Goal: Transaction & Acquisition: Purchase product/service

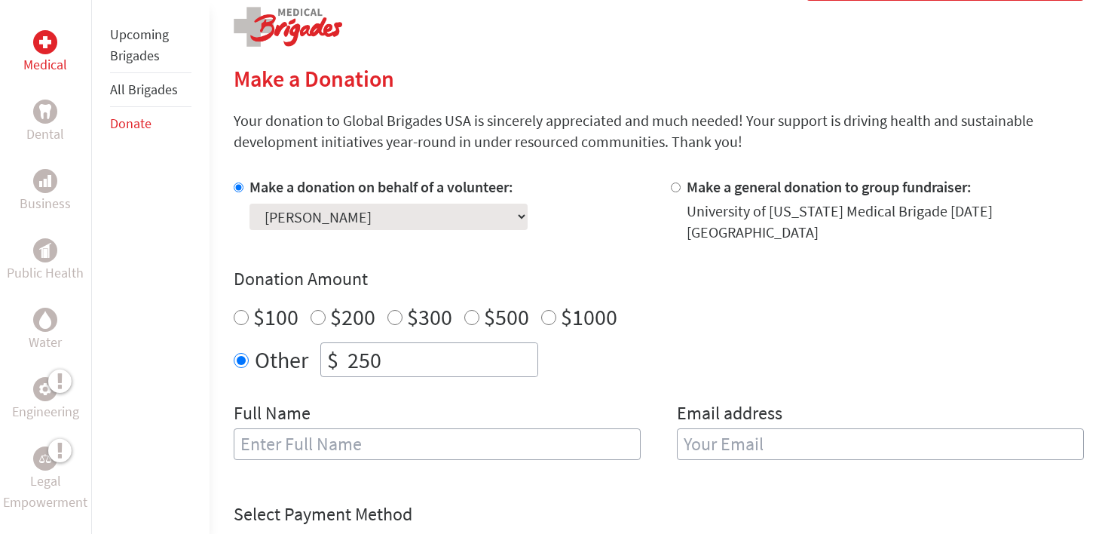
scroll to position [328, 0]
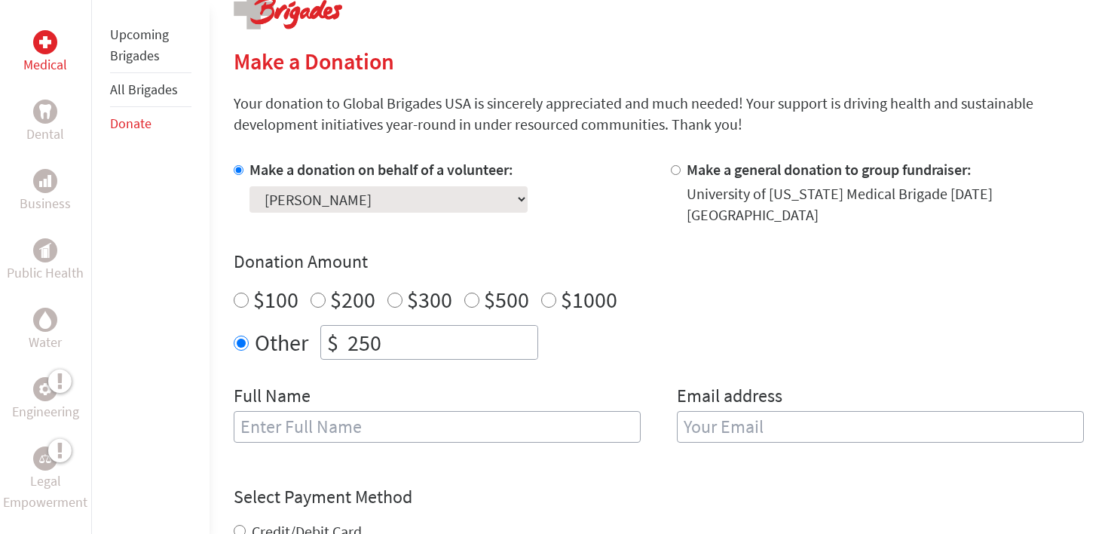
click at [469, 298] on input "$500" at bounding box center [471, 299] width 15 height 15
radio input "true"
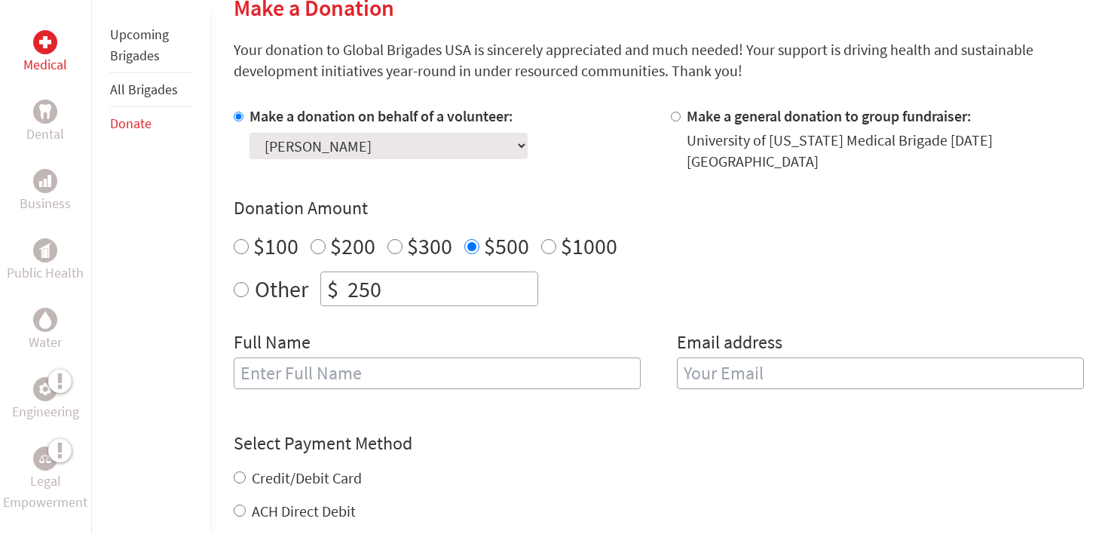
scroll to position [384, 0]
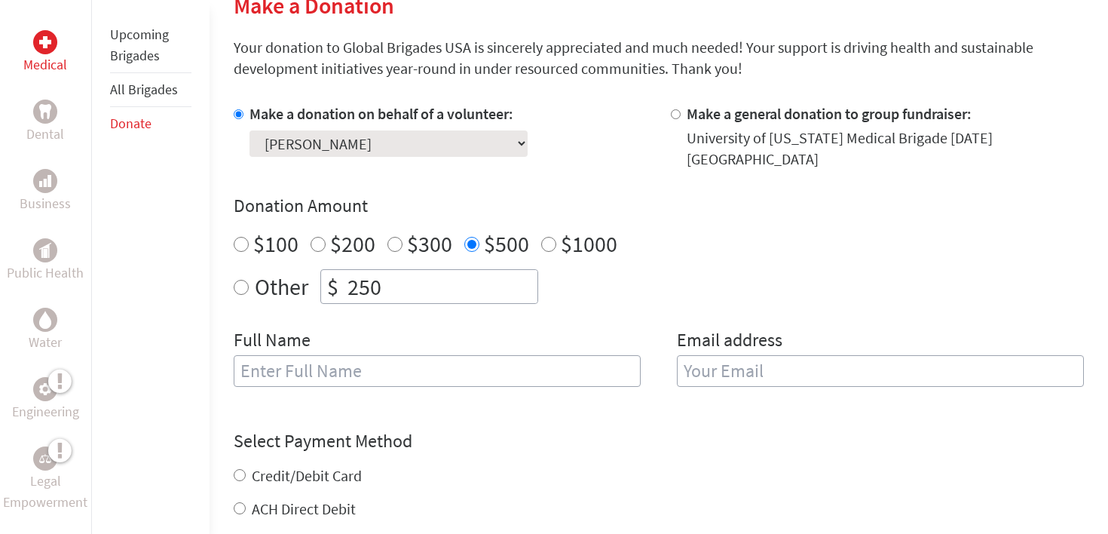
click at [383, 380] on input "text" at bounding box center [437, 371] width 407 height 32
type input "[PERSON_NAME]"
type input "[EMAIL_ADDRESS][DOMAIN_NAME]"
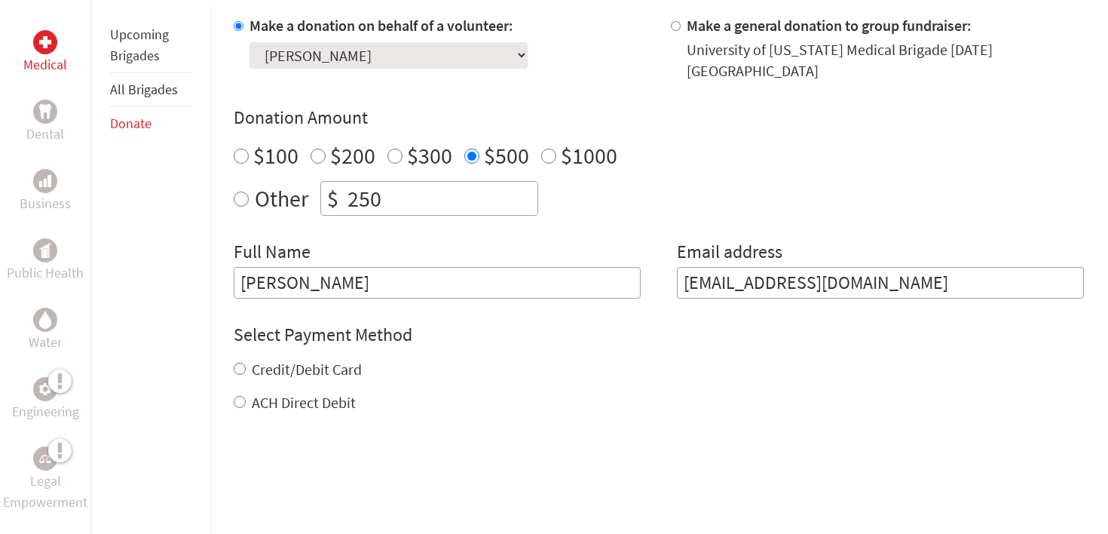
scroll to position [474, 0]
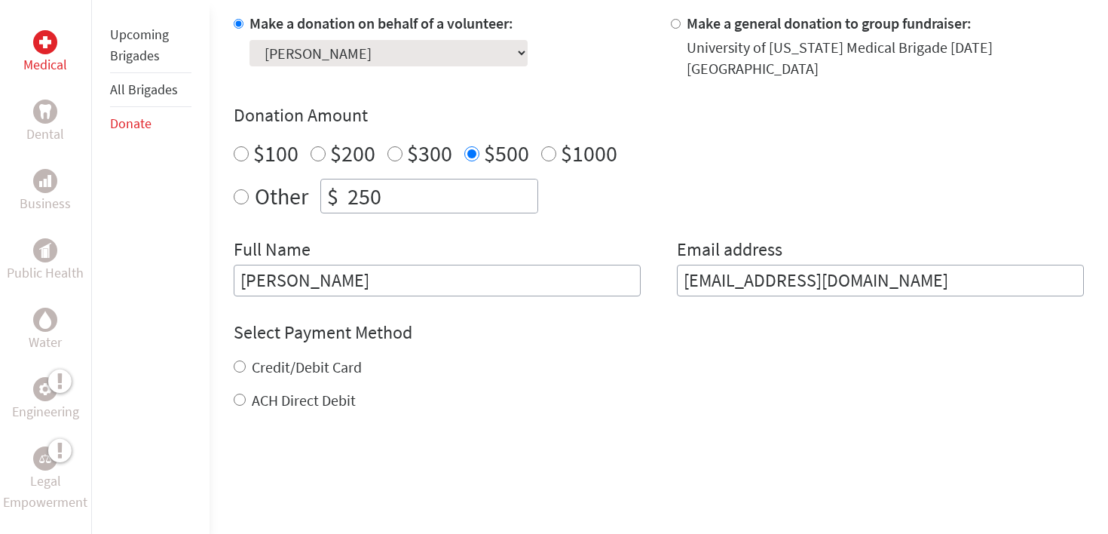
click at [271, 362] on label "Credit/Debit Card" at bounding box center [307, 366] width 110 height 19
click at [246, 362] on input "Credit/Debit Card" at bounding box center [240, 366] width 12 height 12
radio input "true"
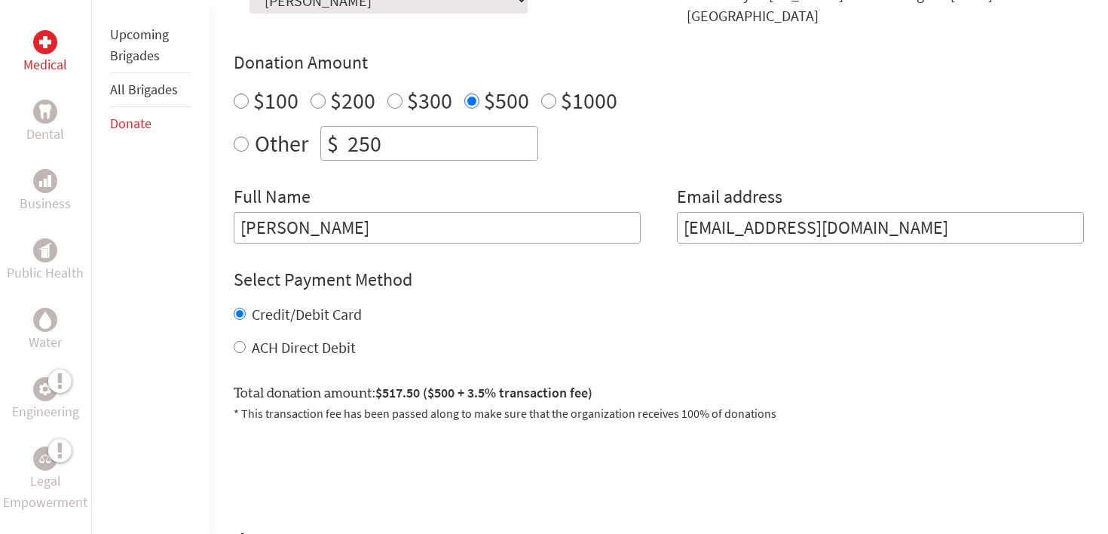
scroll to position [546, 0]
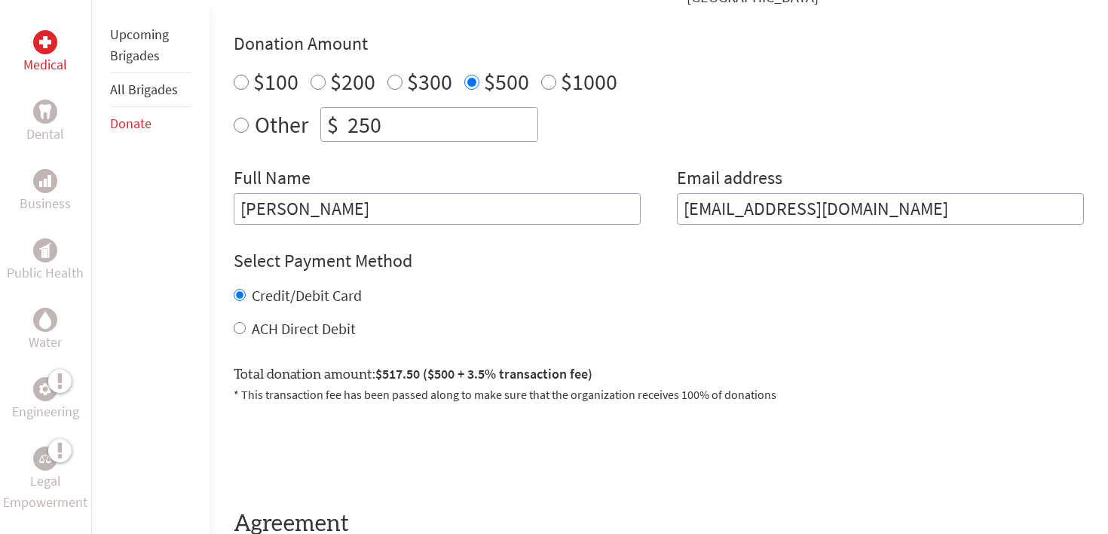
click at [274, 332] on label "ACH Direct Debit" at bounding box center [304, 328] width 104 height 19
click at [246, 332] on input "ACH Direct Debit" at bounding box center [240, 328] width 12 height 12
radio input "true"
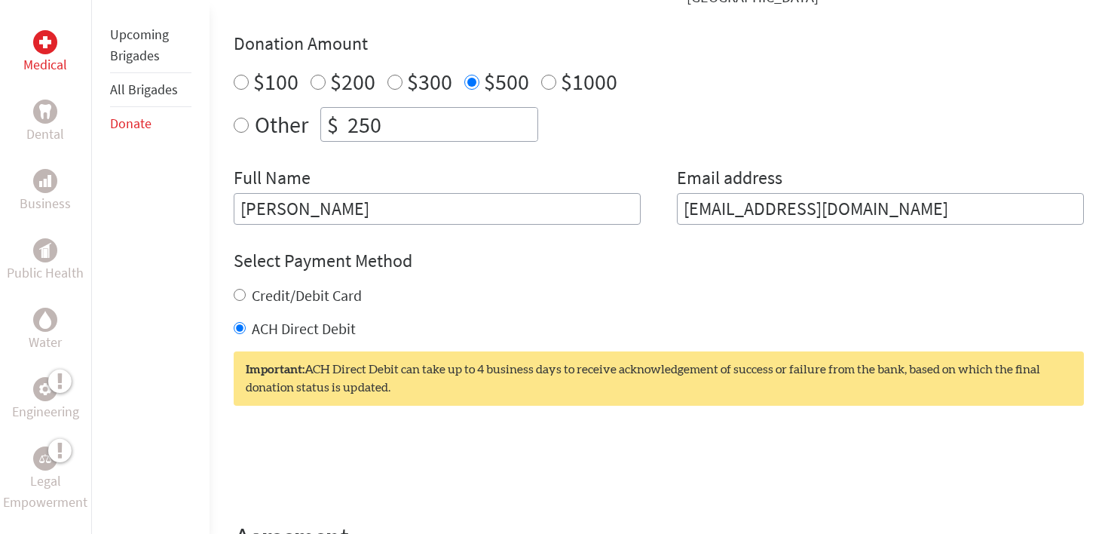
click at [266, 298] on label "Credit/Debit Card" at bounding box center [307, 295] width 110 height 19
click at [246, 298] on input "Credit/Debit Card" at bounding box center [240, 295] width 12 height 12
radio input "true"
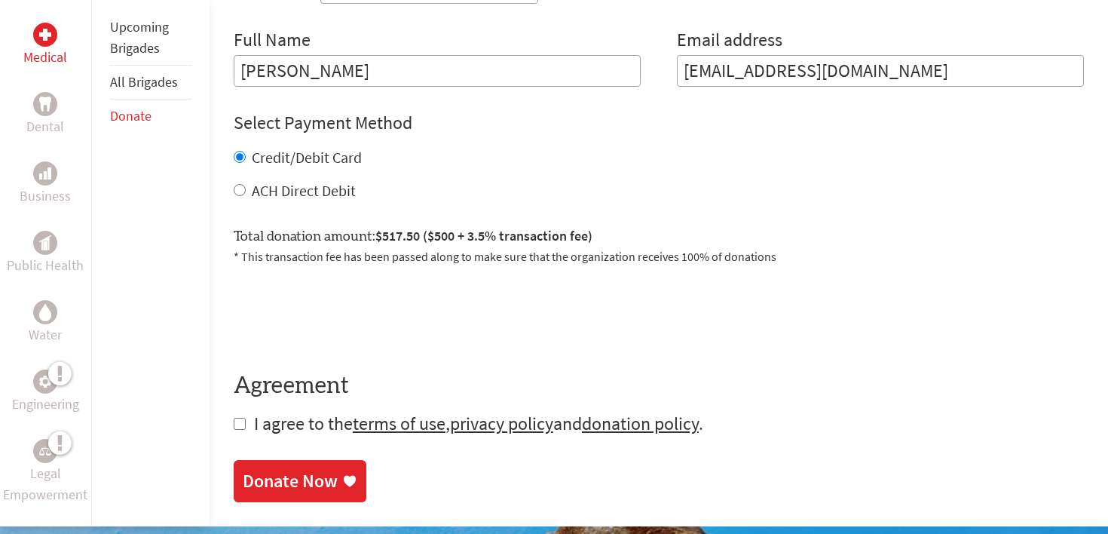
scroll to position [688, 0]
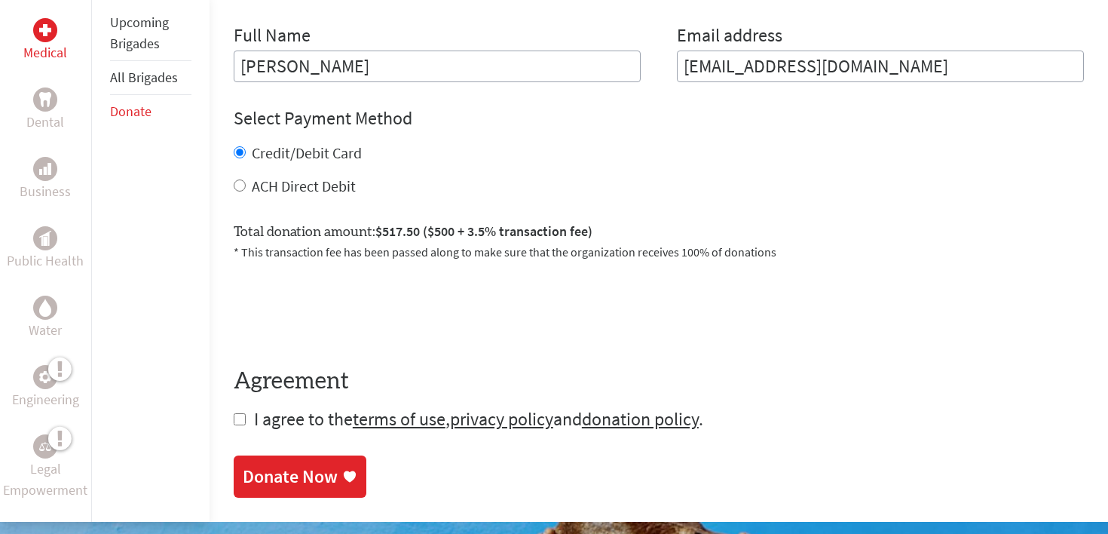
click at [239, 420] on input "checkbox" at bounding box center [240, 419] width 12 height 12
checkbox input "true"
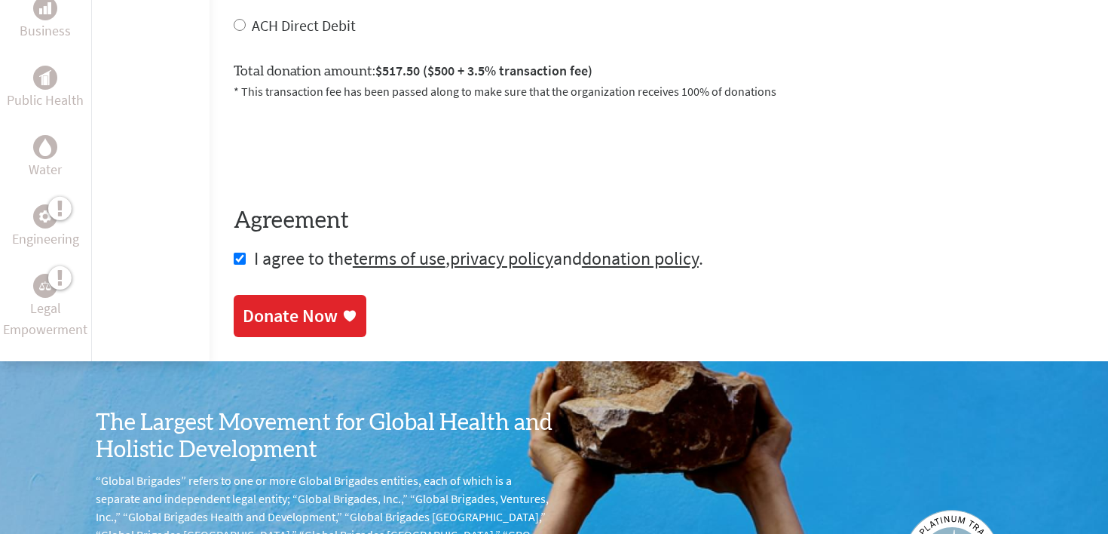
scroll to position [851, 0]
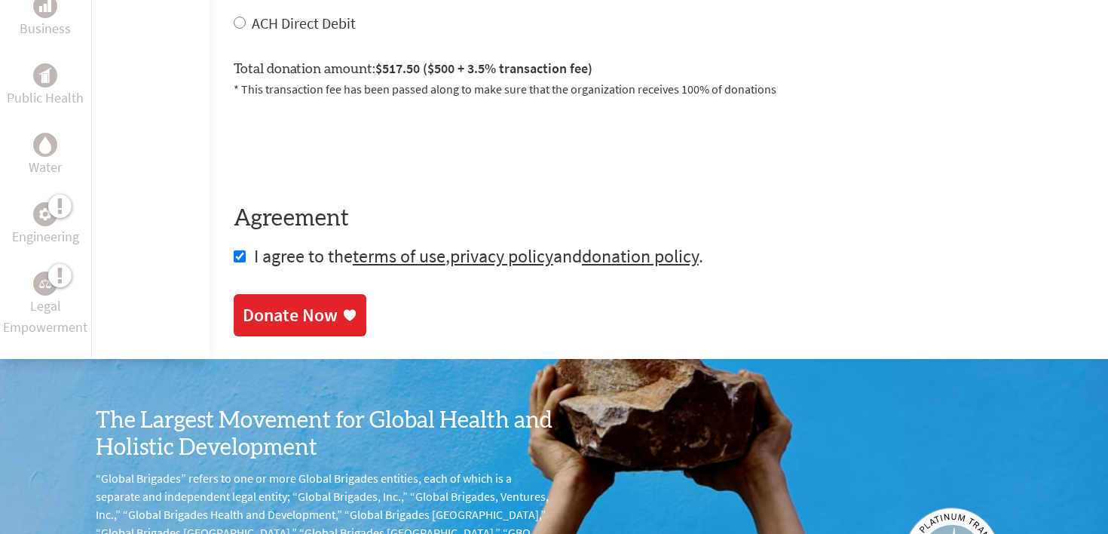
click at [316, 311] on div "Donate Now" at bounding box center [290, 315] width 95 height 24
